Goal: Obtain resource: Download file/media

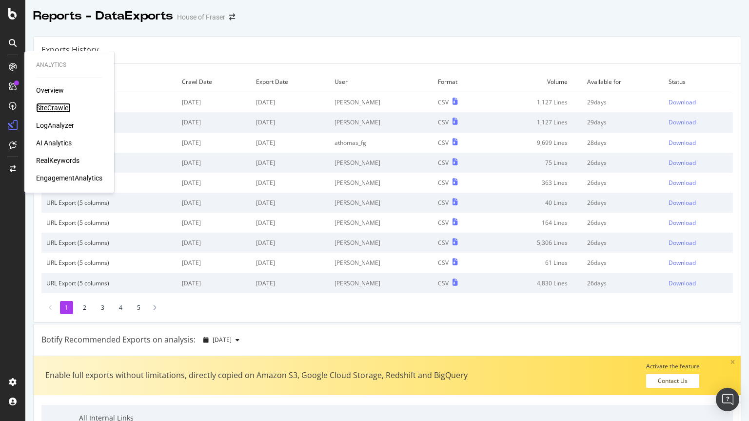
click at [46, 103] on div "SiteCrawler" at bounding box center [53, 108] width 35 height 10
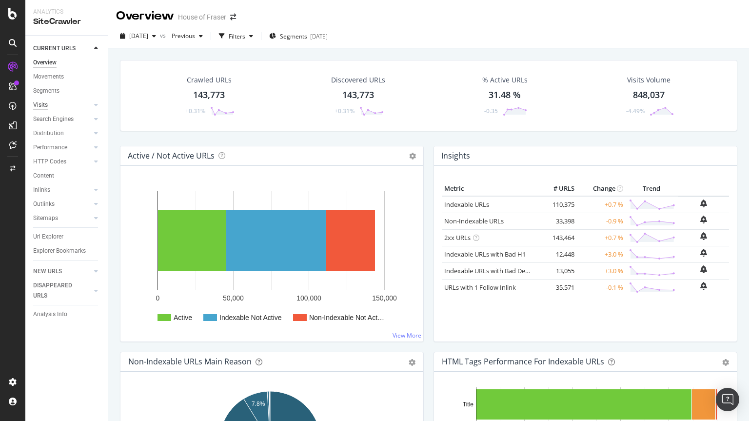
click at [46, 103] on div "Visits" at bounding box center [40, 105] width 15 height 10
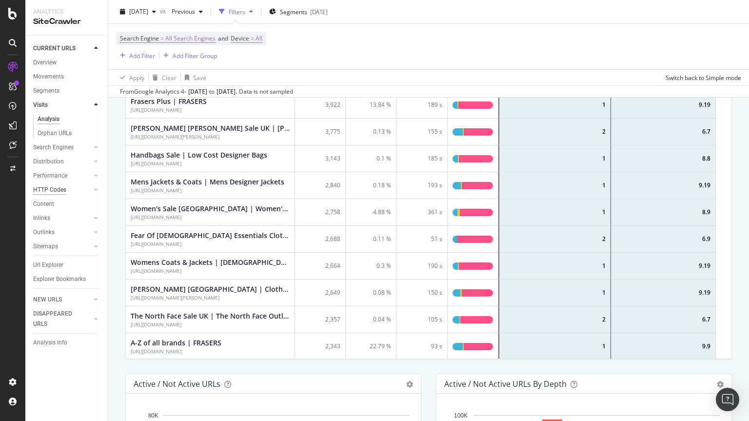
click at [47, 191] on div "HTTP Codes" at bounding box center [49, 190] width 33 height 10
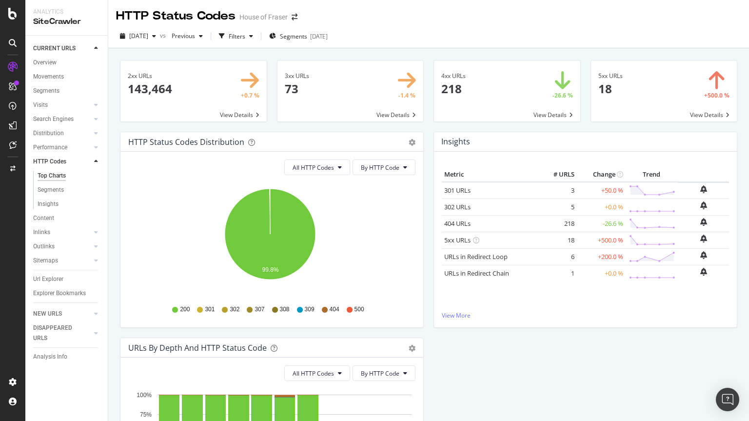
click at [401, 111] on span at bounding box center [350, 90] width 146 height 61
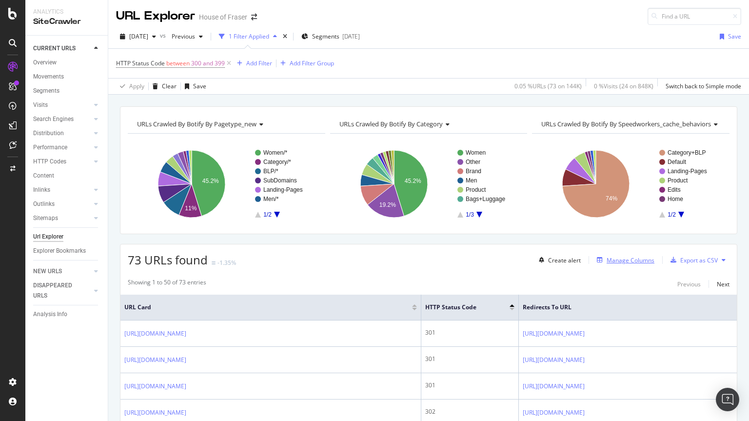
click at [611, 265] on div "Manage Columns" at bounding box center [623, 259] width 61 height 11
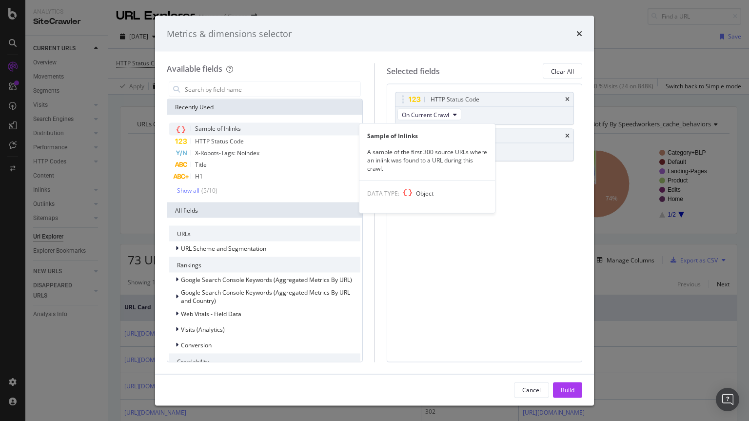
click at [219, 129] on span "Sample of Inlinks" at bounding box center [218, 128] width 46 height 8
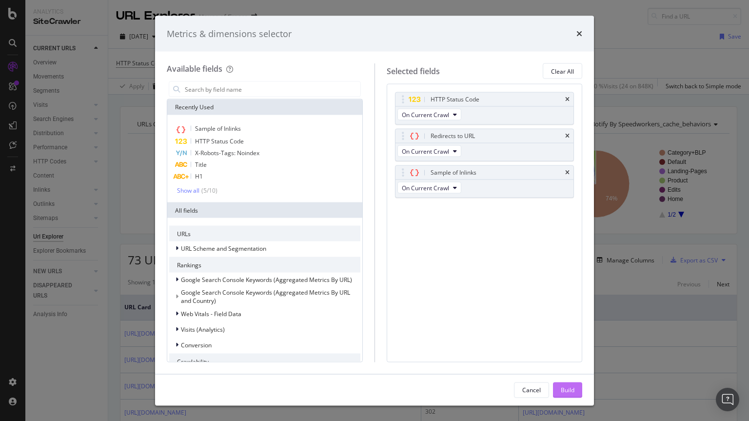
click at [564, 389] on div "Build" at bounding box center [567, 389] width 14 height 8
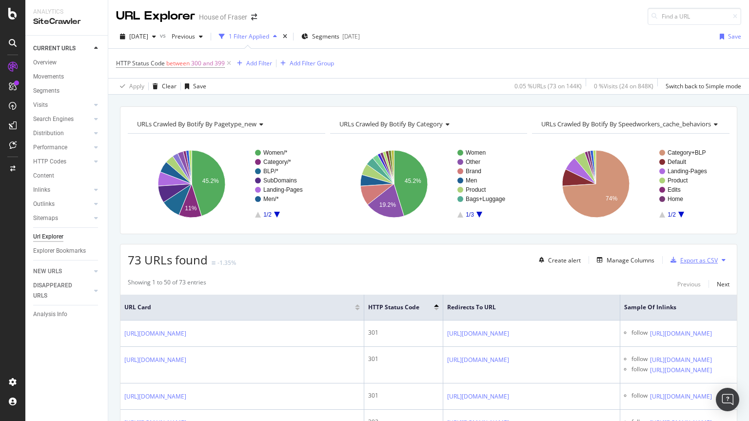
click at [695, 256] on div "Export as CSV" at bounding box center [699, 260] width 38 height 8
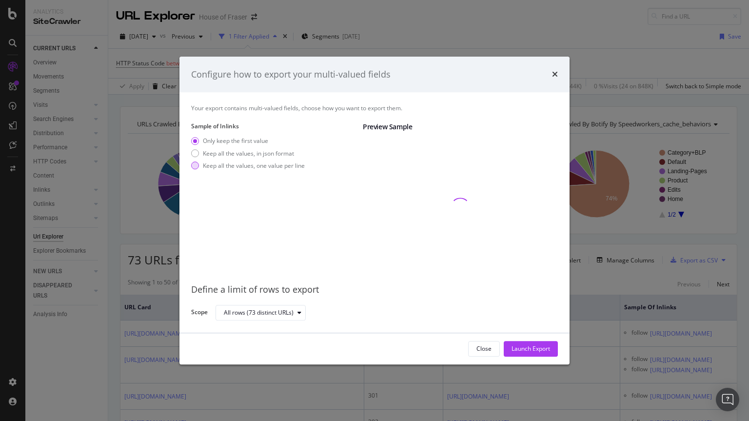
click at [195, 168] on div "modal" at bounding box center [195, 166] width 8 height 8
click at [540, 348] on div "Launch Export" at bounding box center [530, 349] width 39 height 8
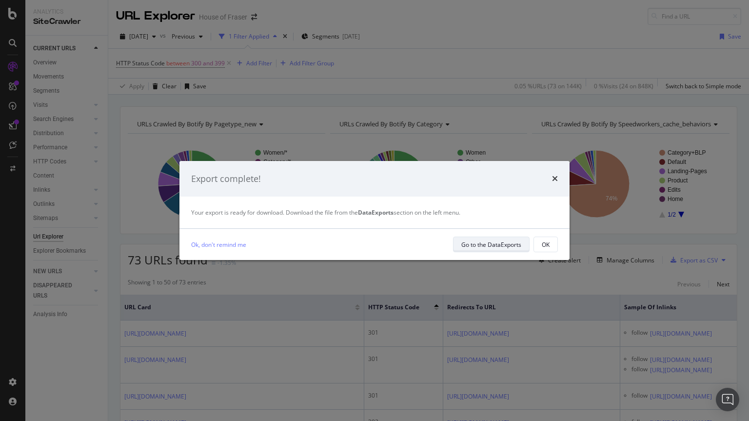
click at [483, 239] on div "Go to the DataExports" at bounding box center [491, 244] width 60 height 14
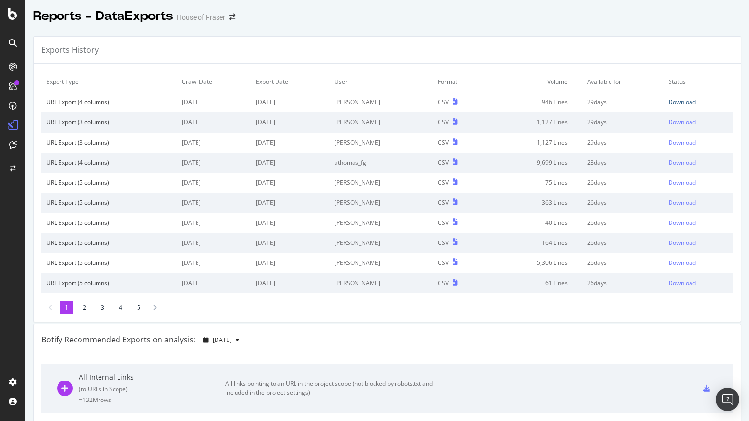
click at [668, 100] on div "Download" at bounding box center [681, 102] width 27 height 8
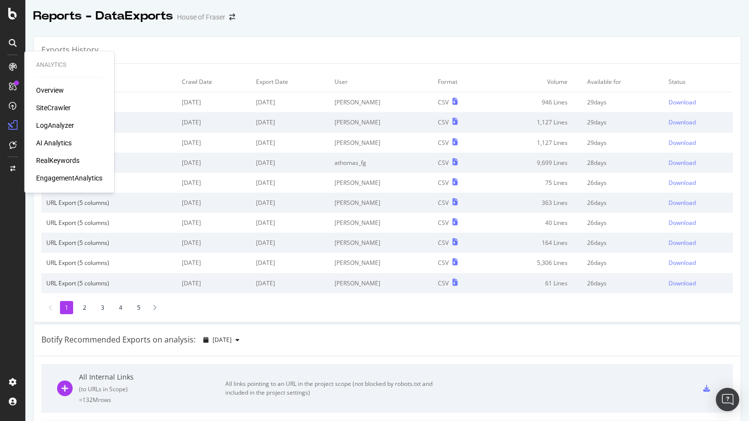
click at [53, 113] on div "SiteCrawler" at bounding box center [53, 108] width 35 height 10
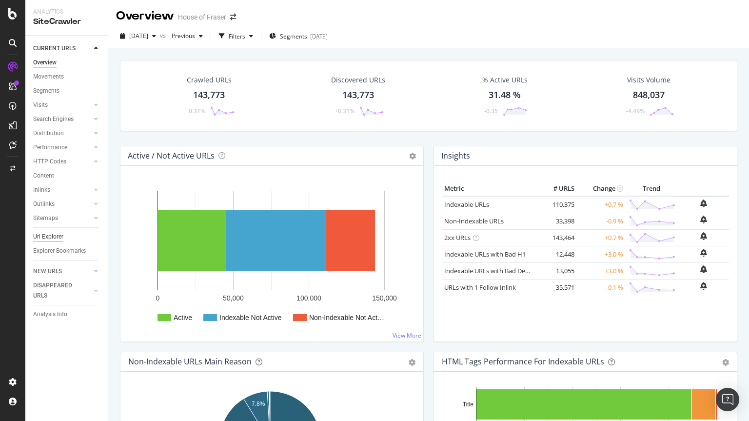
click at [49, 235] on div "Url Explorer" at bounding box center [48, 237] width 30 height 10
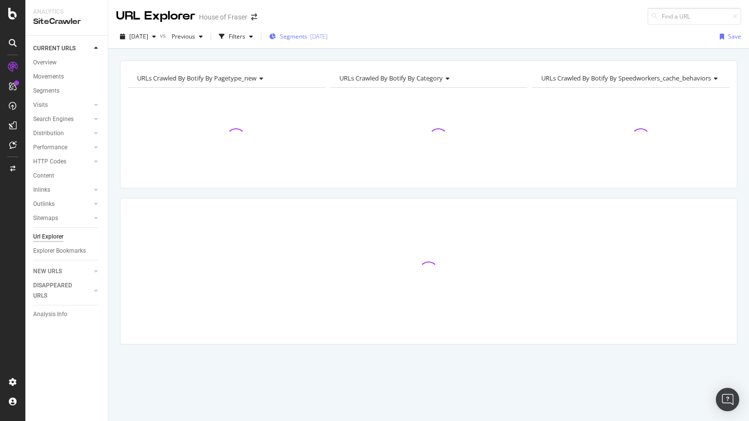
click at [309, 42] on div "Segments [DATE]" at bounding box center [298, 36] width 58 height 15
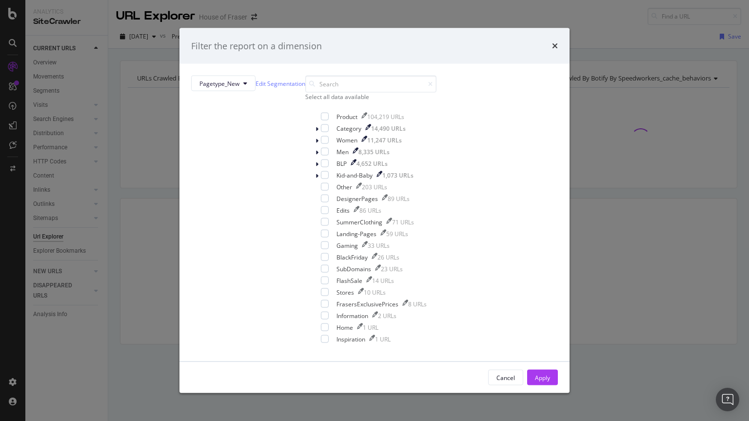
click at [305, 101] on div "Select all data available" at bounding box center [370, 88] width 131 height 25
click at [305, 101] on div "Select all data available" at bounding box center [370, 97] width 131 height 8
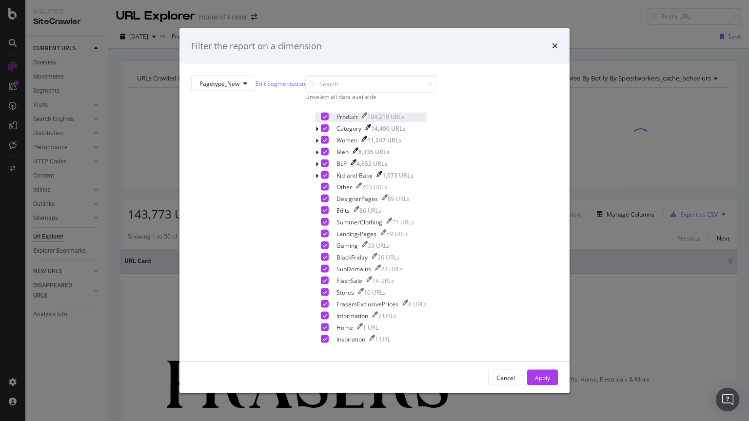
click at [323, 119] on icon "modal" at bounding box center [325, 116] width 4 height 5
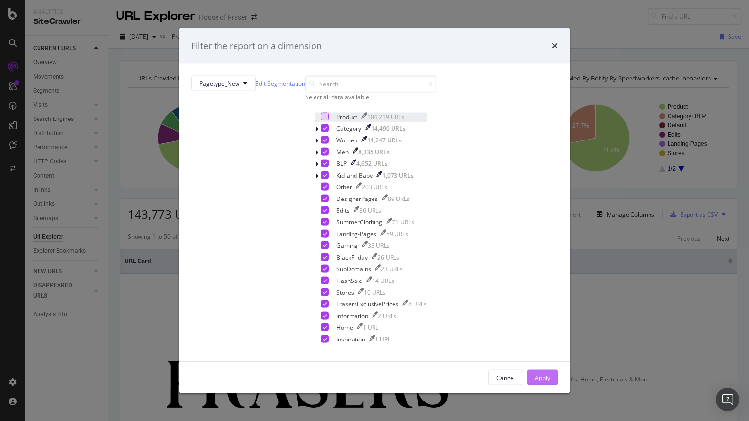
click at [535, 370] on div "Apply" at bounding box center [542, 377] width 15 height 15
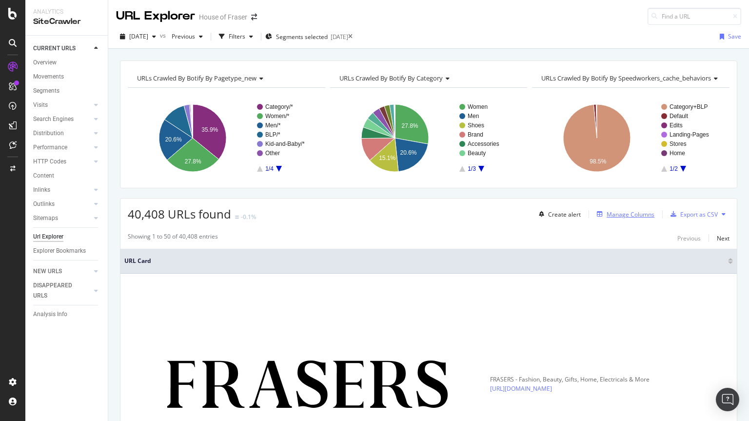
click at [611, 213] on div "Manage Columns" at bounding box center [630, 214] width 48 height 8
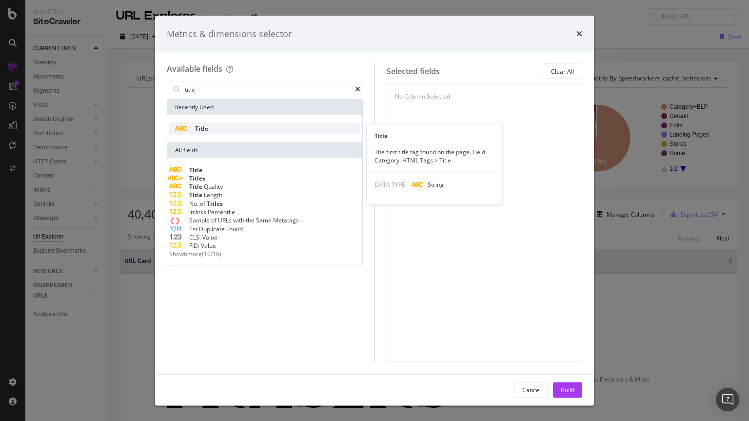
type input "title"
click at [215, 131] on div "Title" at bounding box center [264, 129] width 191 height 12
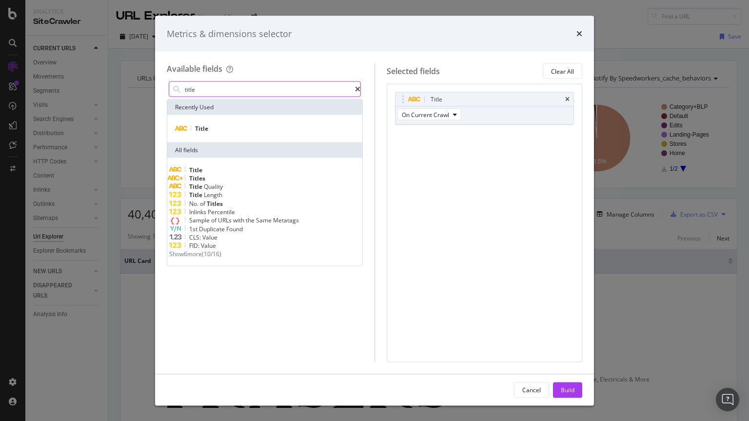
drag, startPoint x: 216, startPoint y: 91, endPoint x: 217, endPoint y: 96, distance: 5.4
click at [217, 96] on input "title" at bounding box center [269, 89] width 171 height 15
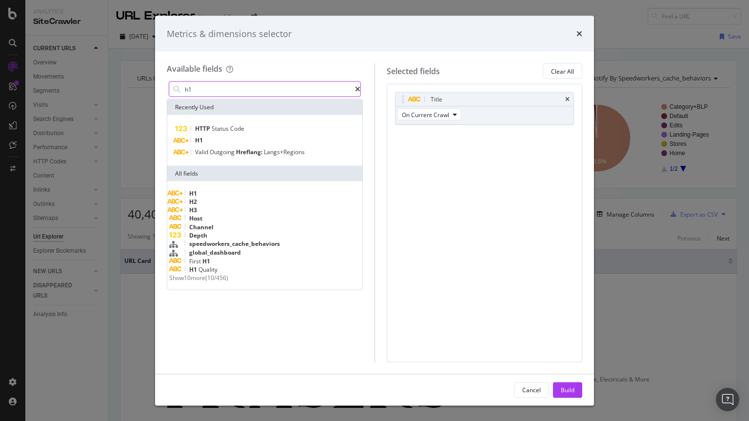
type input "h1"
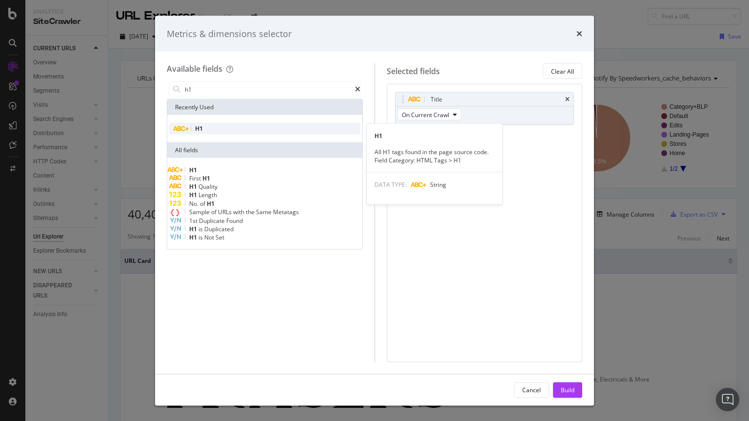
click at [193, 132] on div "H1" at bounding box center [264, 129] width 191 height 12
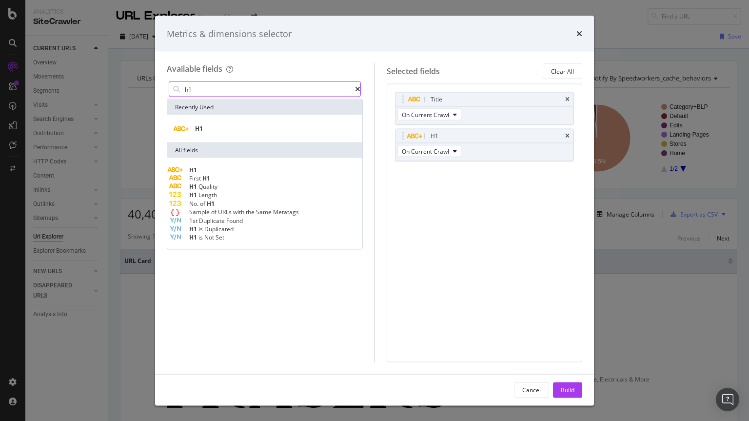
click at [213, 89] on input "h1" at bounding box center [269, 89] width 171 height 15
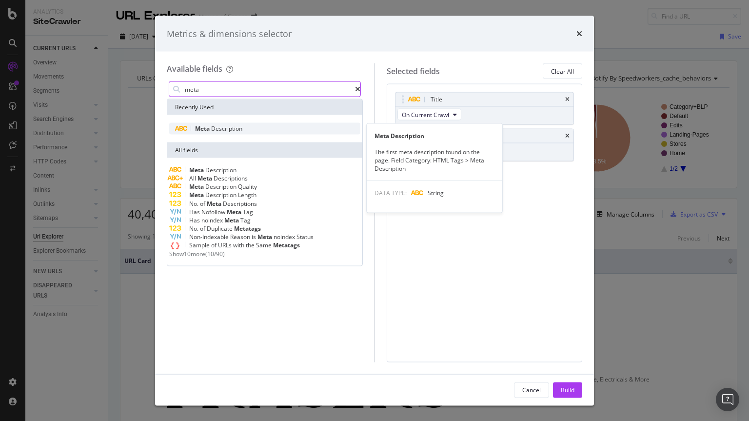
type input "meta"
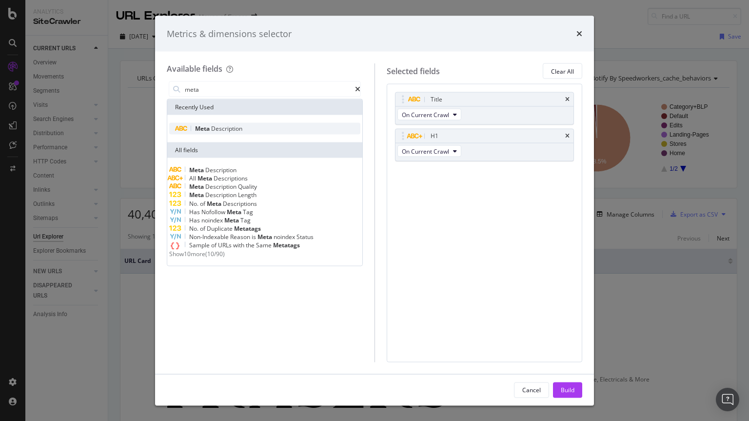
click at [201, 130] on span "Meta" at bounding box center [203, 128] width 16 height 8
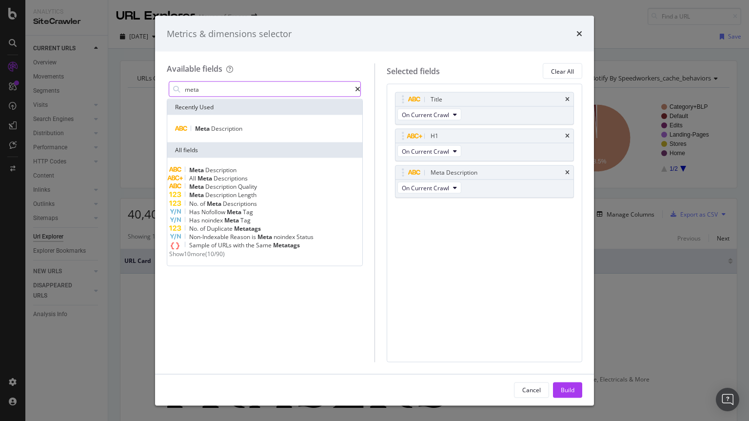
click at [248, 93] on input "meta" at bounding box center [269, 89] width 171 height 15
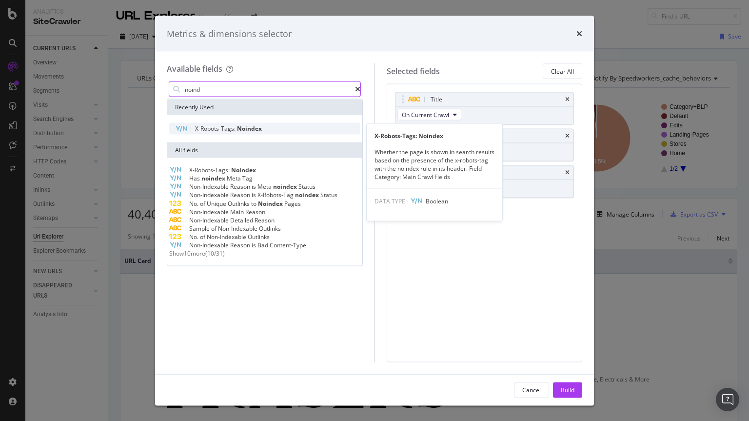
type input "noind"
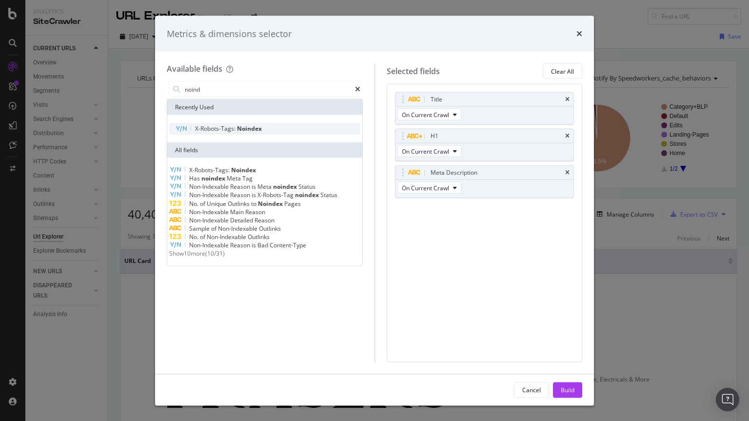
click at [237, 125] on span "Noindex" at bounding box center [249, 128] width 25 height 8
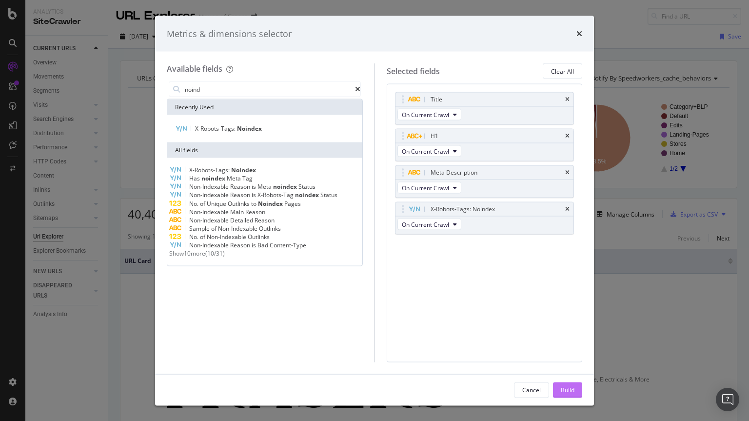
click at [568, 389] on div "Build" at bounding box center [567, 389] width 14 height 8
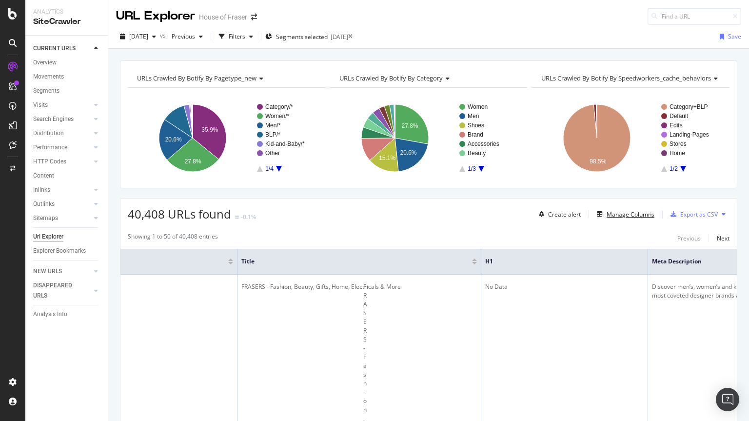
scroll to position [0, 385]
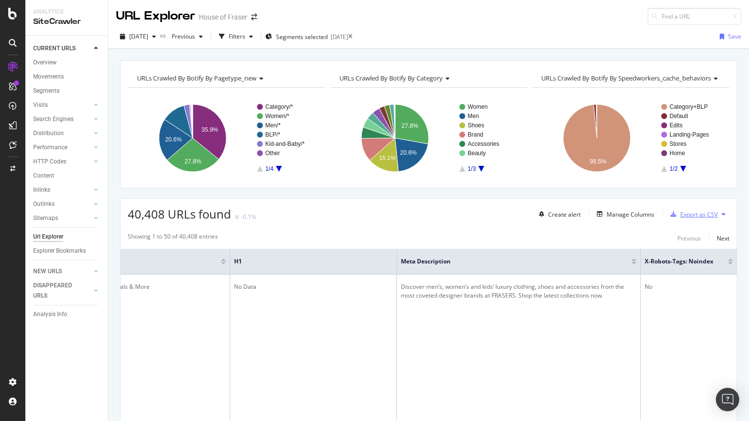
click at [698, 216] on div "Export as CSV" at bounding box center [699, 214] width 38 height 8
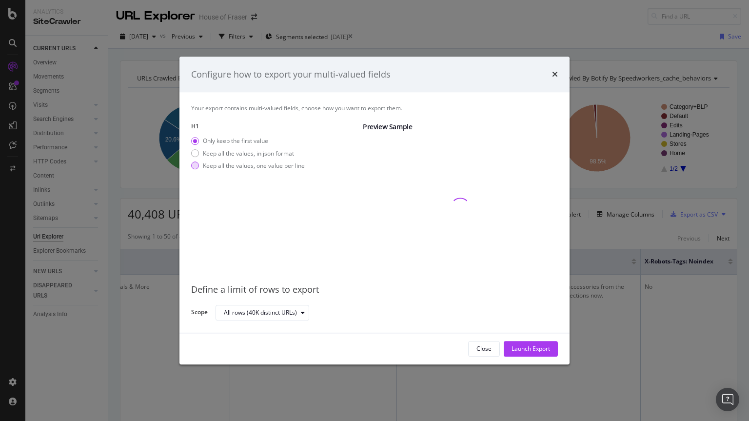
click at [197, 169] on div "Keep all the values, one value per line" at bounding box center [248, 165] width 114 height 8
click at [518, 352] on div "Launch Export" at bounding box center [530, 349] width 39 height 8
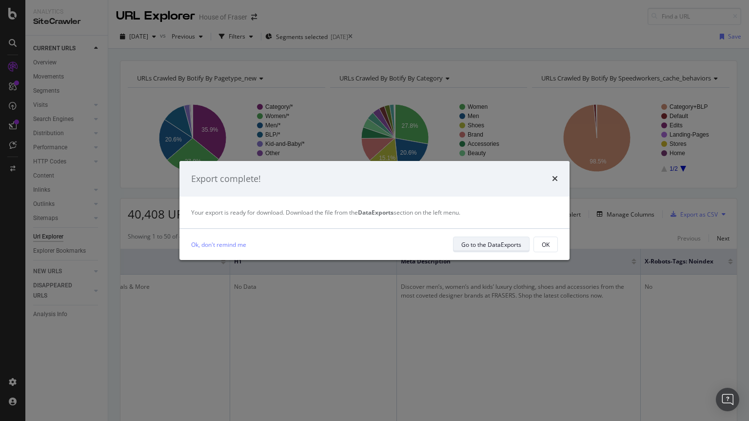
click at [495, 243] on div "Go to the DataExports" at bounding box center [491, 244] width 60 height 8
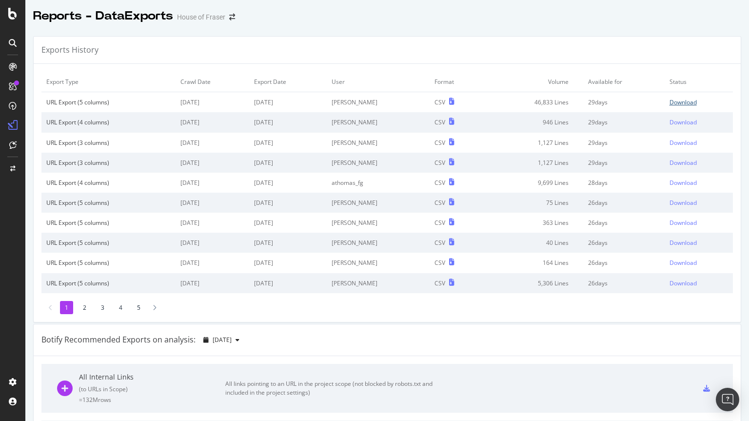
click at [669, 106] on div "Download" at bounding box center [682, 102] width 27 height 8
